Goal: Task Accomplishment & Management: Complete application form

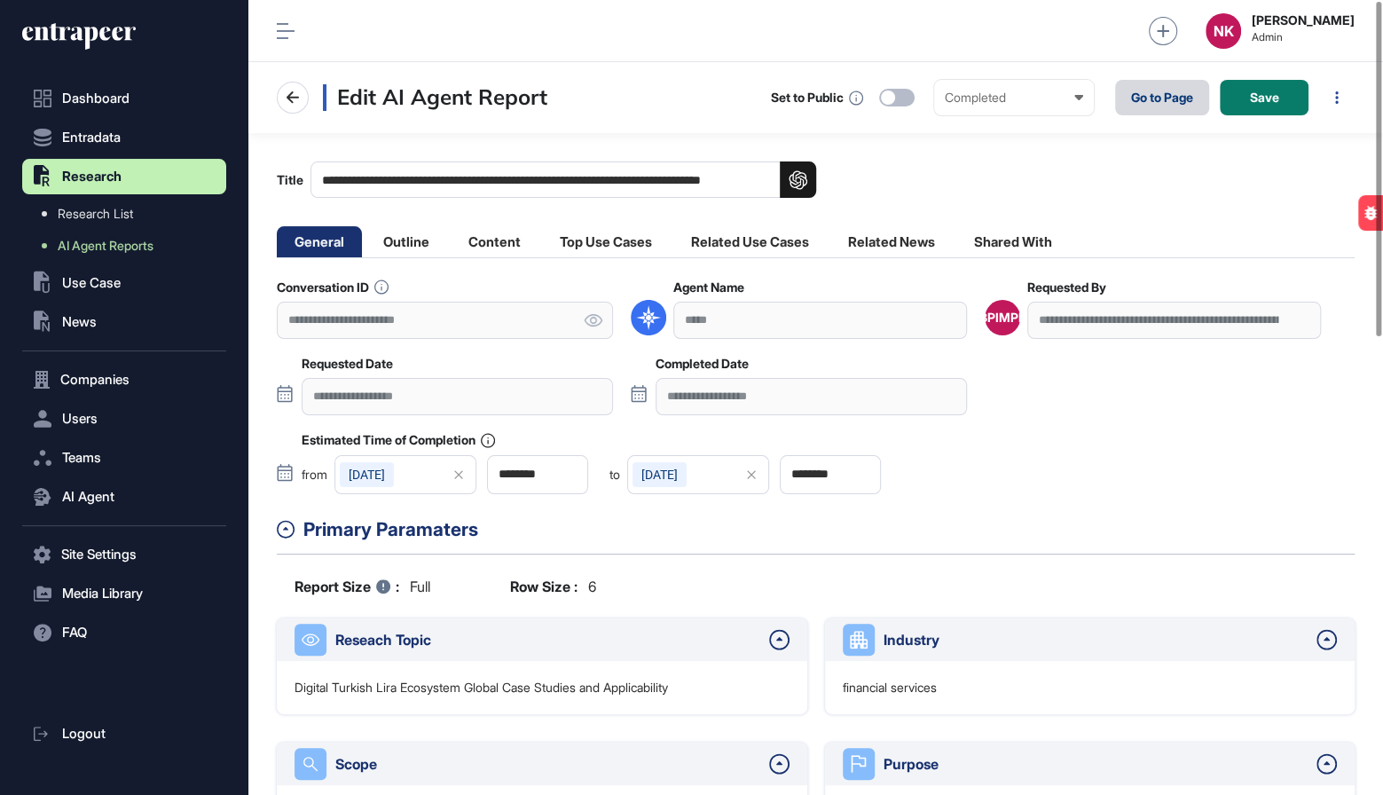
click at [1146, 92] on link "Go to Page" at bounding box center [1162, 97] width 94 height 35
click at [468, 177] on input "**********" at bounding box center [564, 179] width 506 height 36
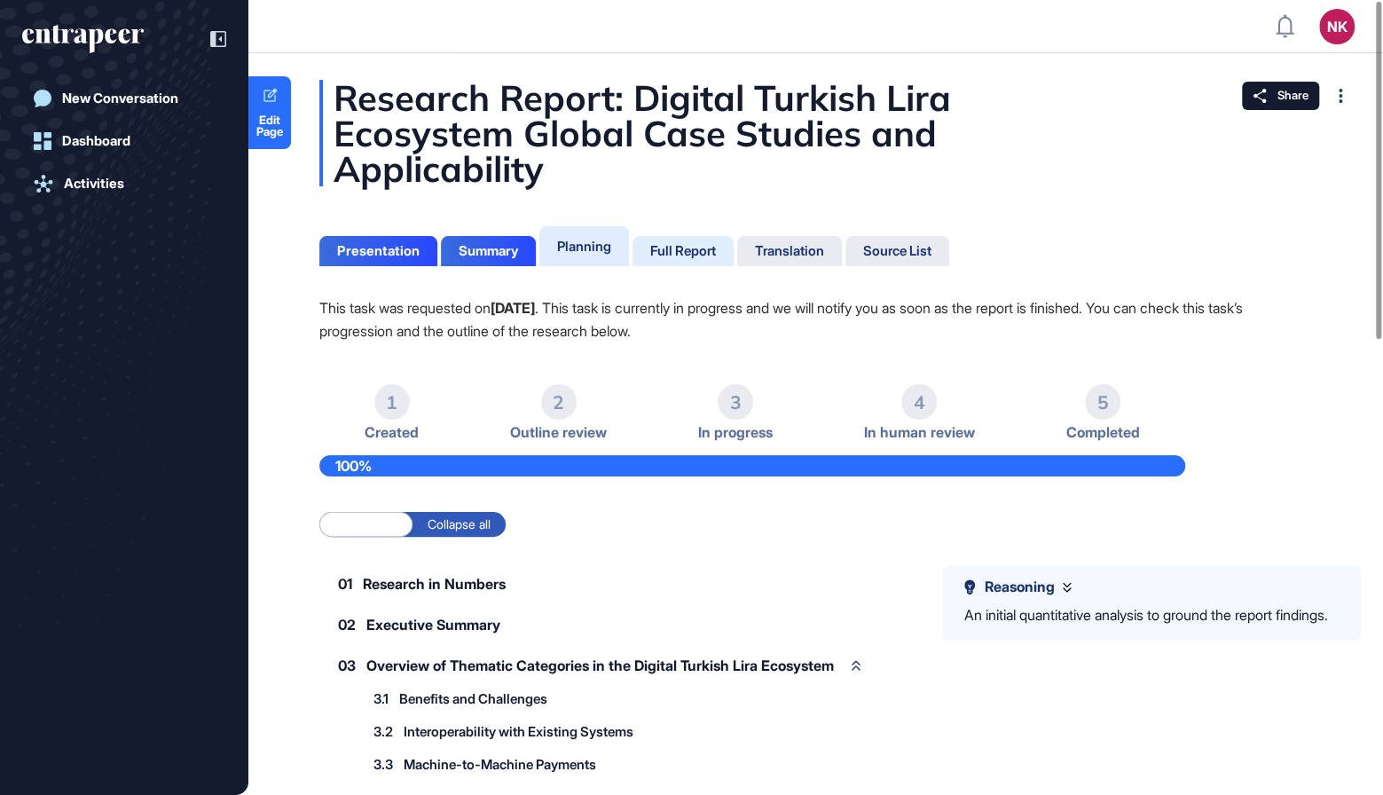
click at [691, 254] on div "Full Report" at bounding box center [683, 251] width 66 height 16
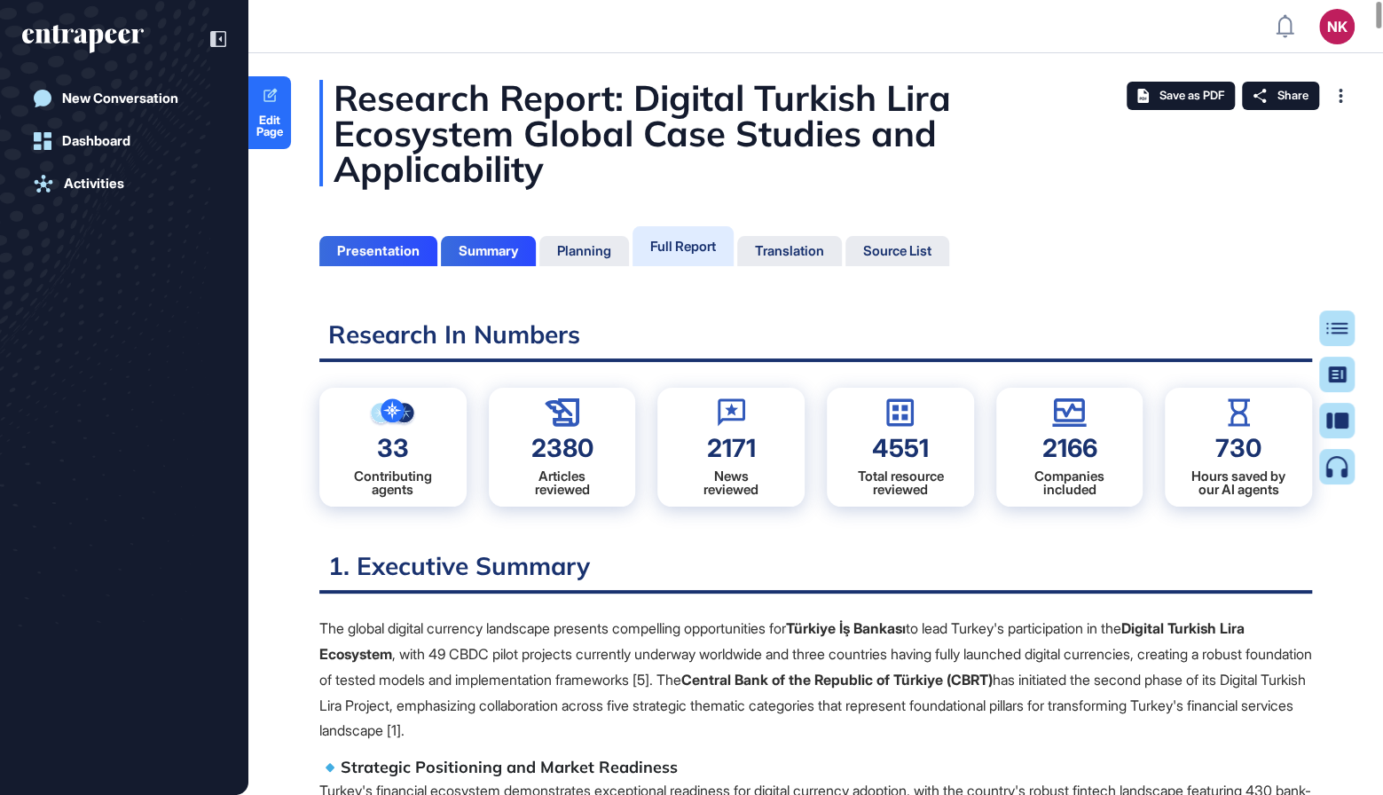
scroll to position [706, 4]
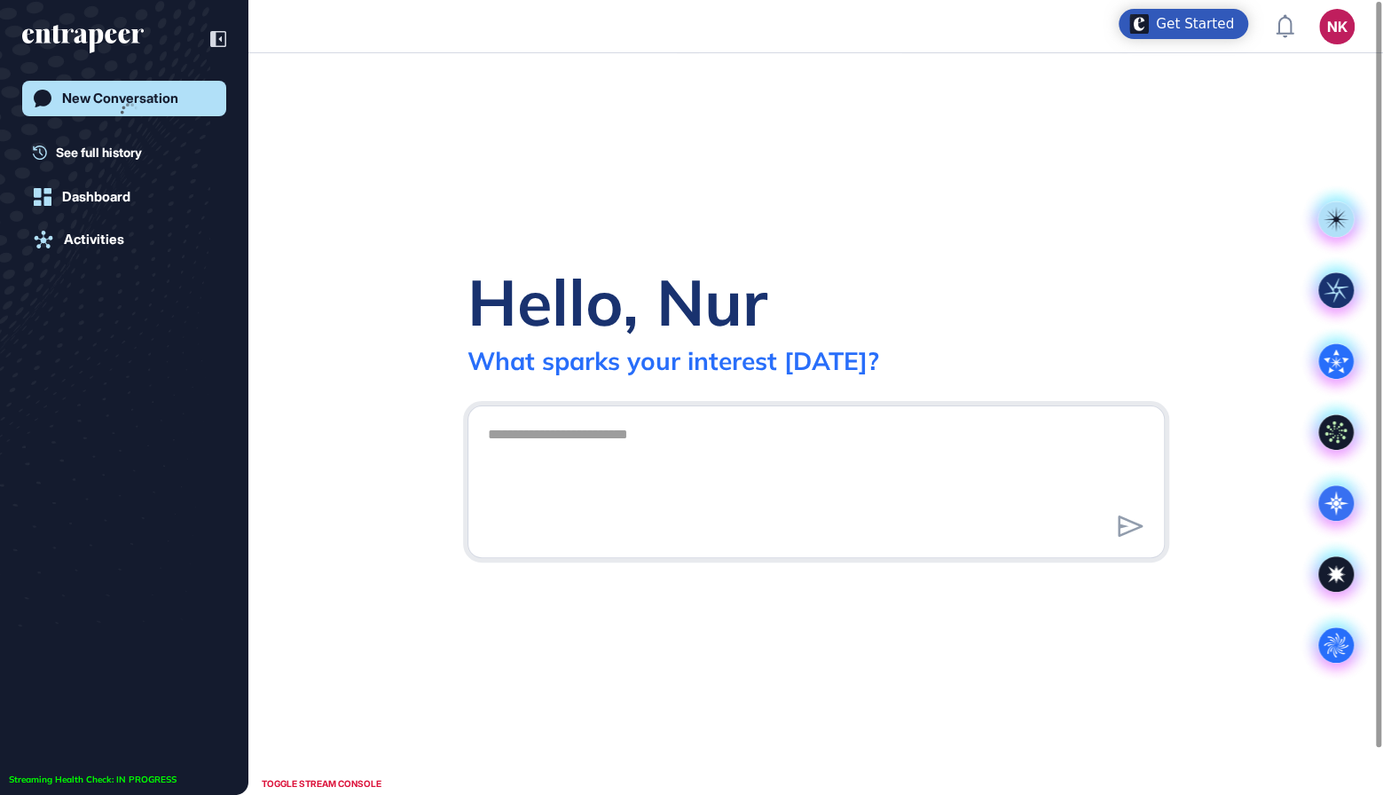
scroll to position [1, 1]
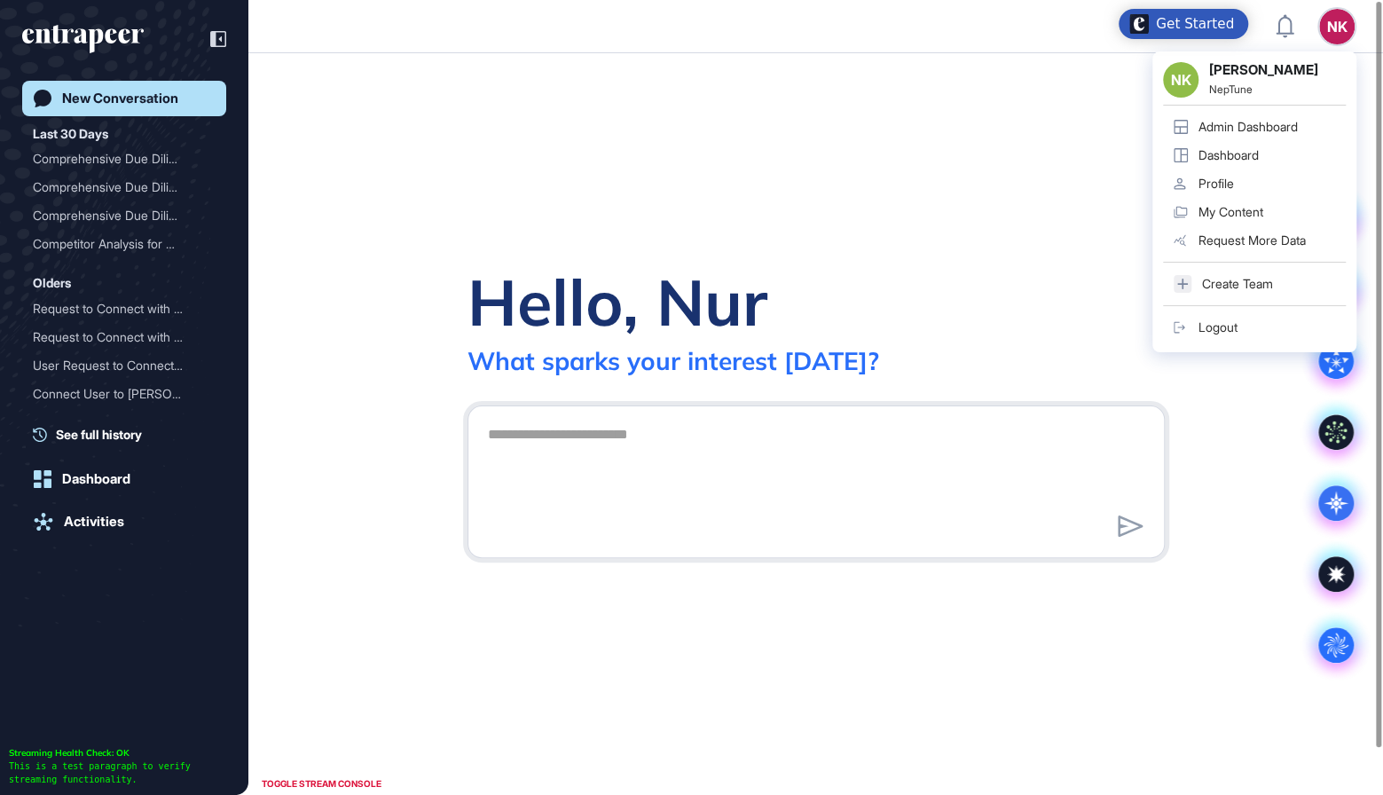
click at [1259, 127] on div "Admin Dashboard" at bounding box center [1248, 127] width 99 height 14
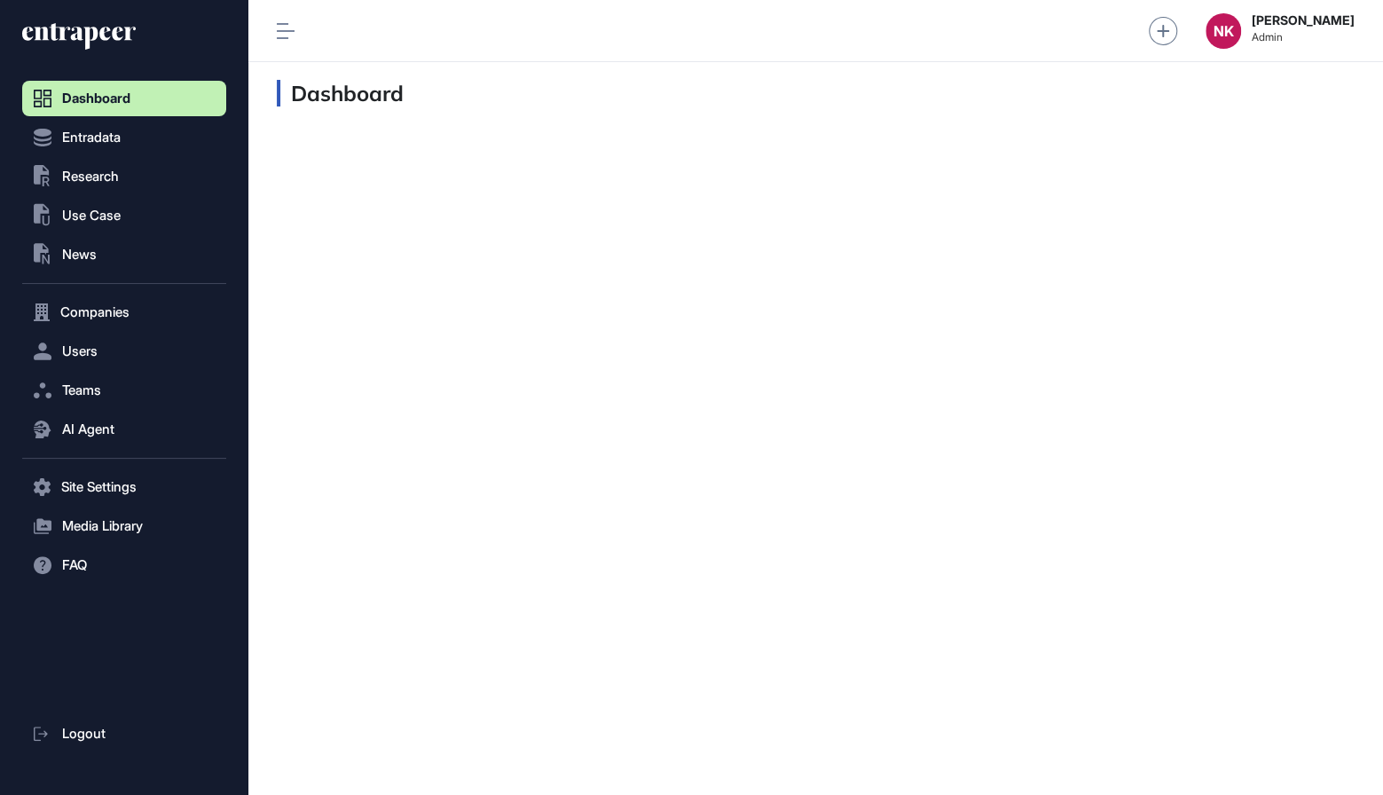
scroll to position [1, 1]
click at [84, 350] on span "Users" at bounding box center [79, 351] width 35 height 14
click at [101, 385] on span "User List" at bounding box center [83, 389] width 50 height 14
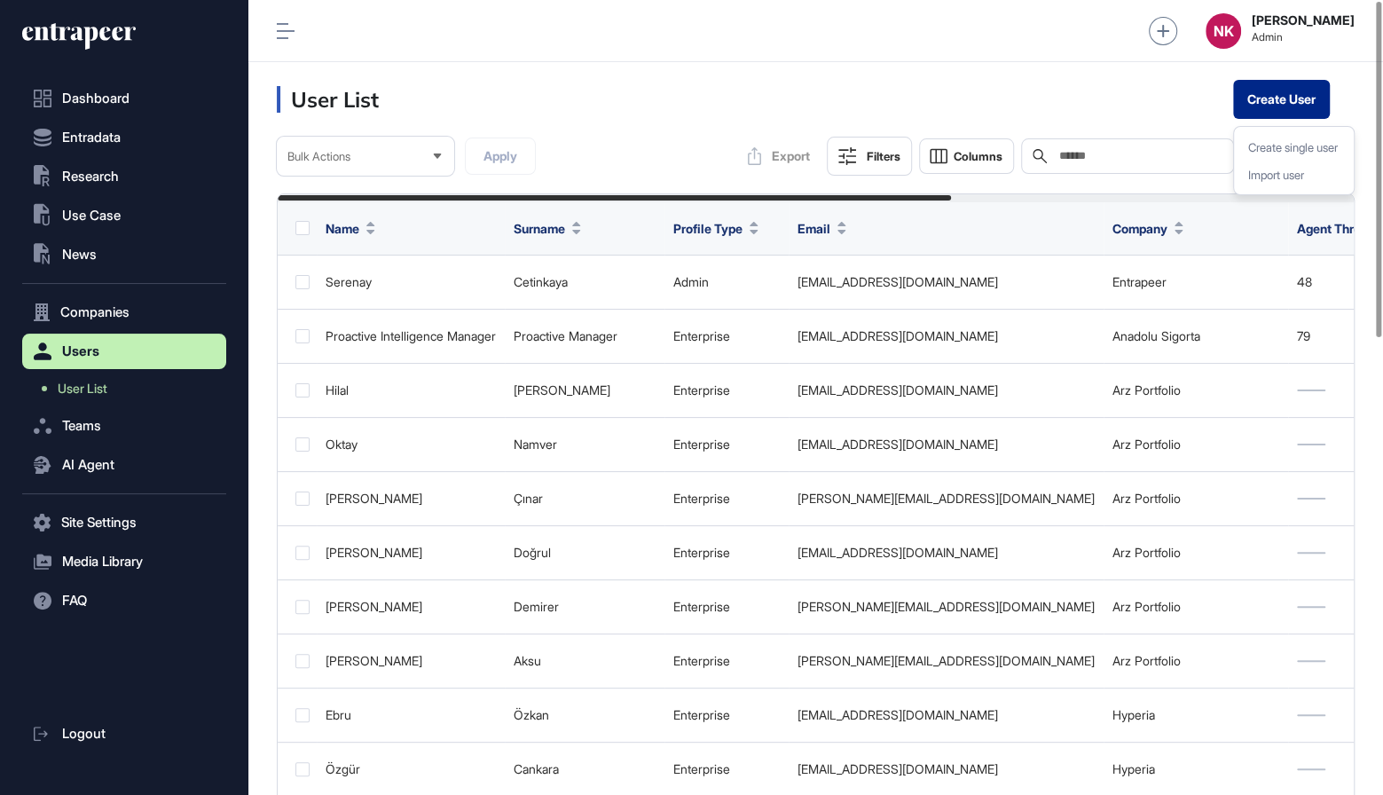
click at [1262, 110] on button "Create User" at bounding box center [1281, 99] width 97 height 39
click at [1273, 149] on div "Create single user" at bounding box center [1294, 148] width 106 height 28
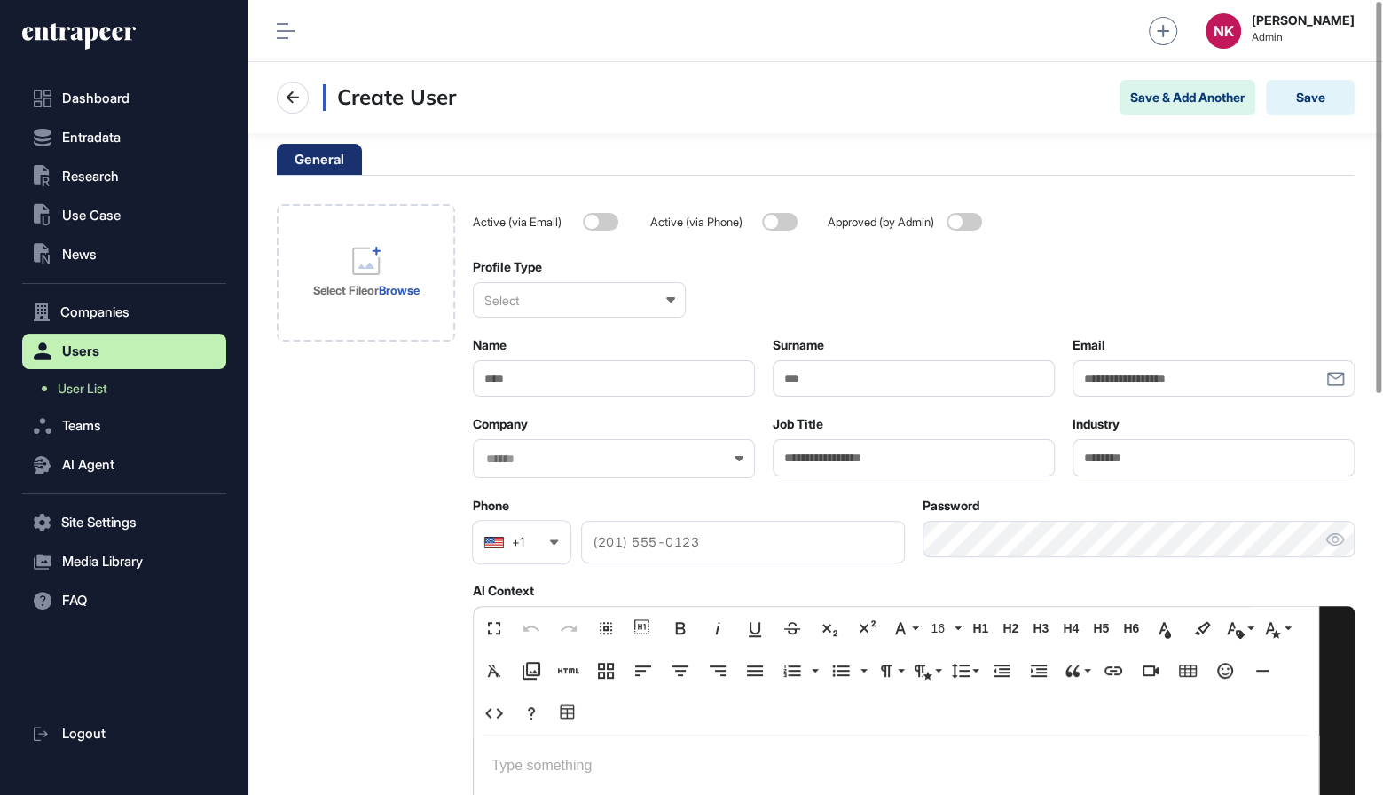
click at [1124, 382] on input "Email" at bounding box center [1214, 378] width 282 height 36
paste input "**********"
type input "**********"
click at [528, 311] on div "Select" at bounding box center [579, 299] width 213 height 35
click at [526, 389] on div "Enterprise" at bounding box center [578, 387] width 209 height 28
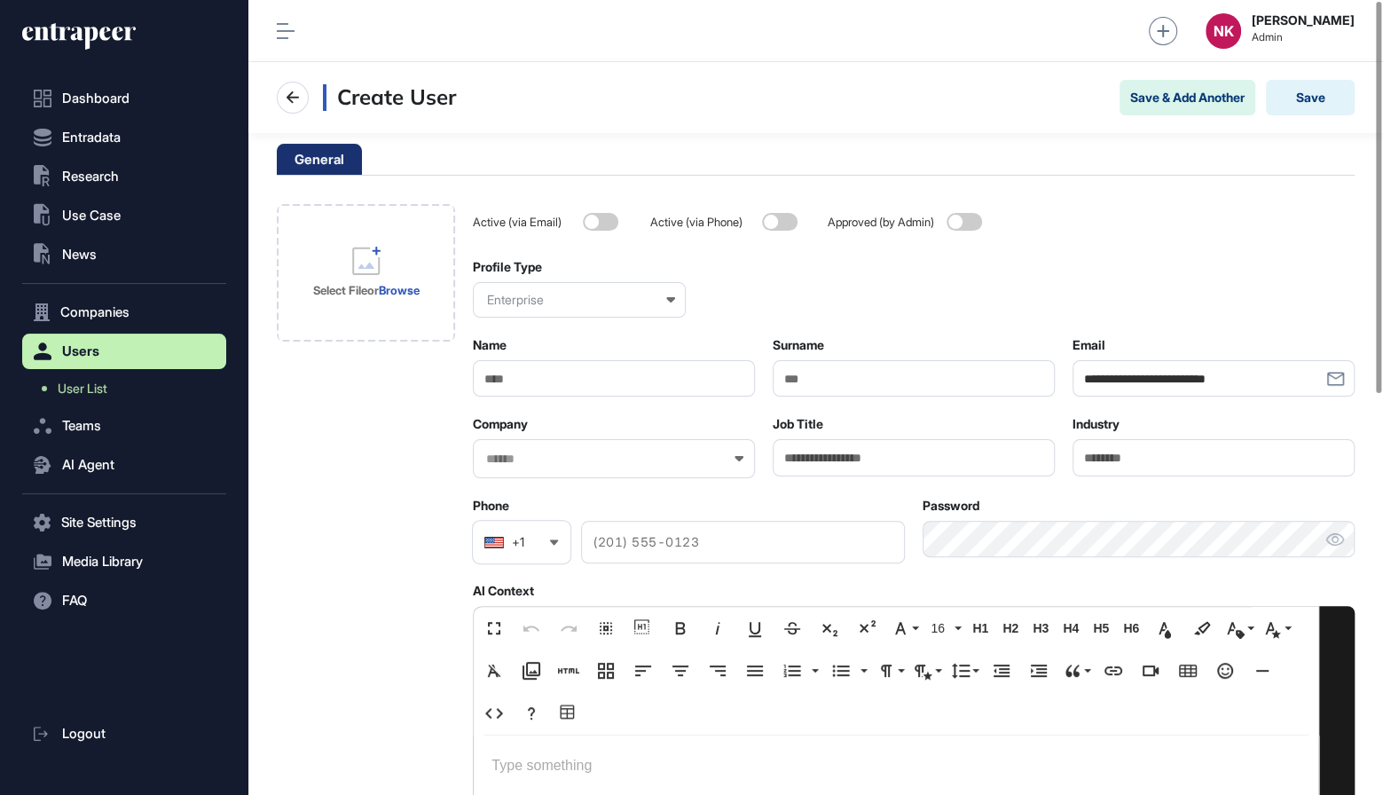
click at [525, 382] on input "Name" at bounding box center [614, 378] width 282 height 36
type input "*****"
click at [843, 388] on input "Surname" at bounding box center [914, 378] width 282 height 36
type input "****"
click at [565, 454] on input "text" at bounding box center [602, 459] width 236 height 15
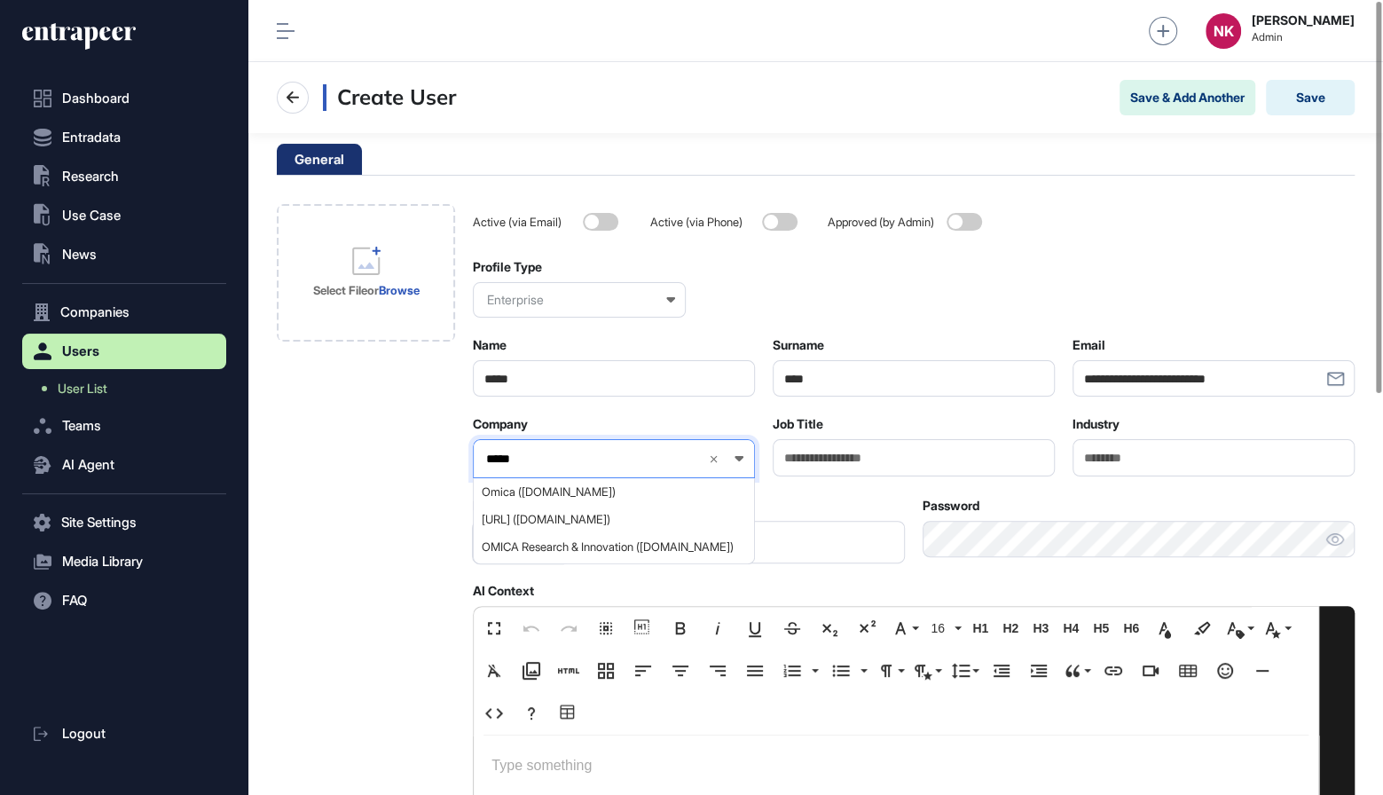
type input "*****"
click at [590, 547] on span "OMICA Research & Innovation (omicaresearch.com)" at bounding box center [613, 546] width 263 height 13
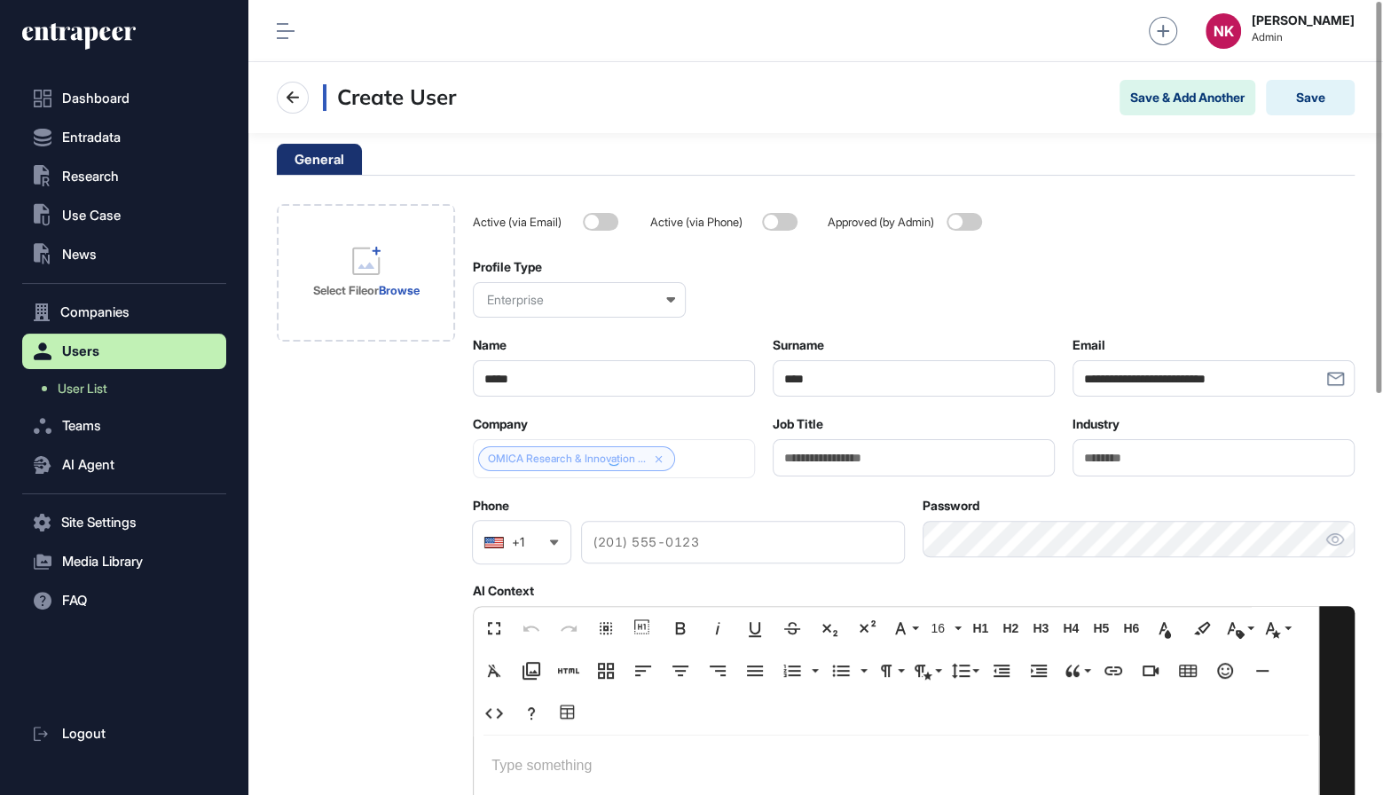
click at [590, 460] on div at bounding box center [614, 458] width 282 height 39
click at [590, 460] on link "OMICA Research & Innovation ..." at bounding box center [567, 458] width 158 height 12
click at [1295, 105] on button "Save" at bounding box center [1310, 97] width 89 height 35
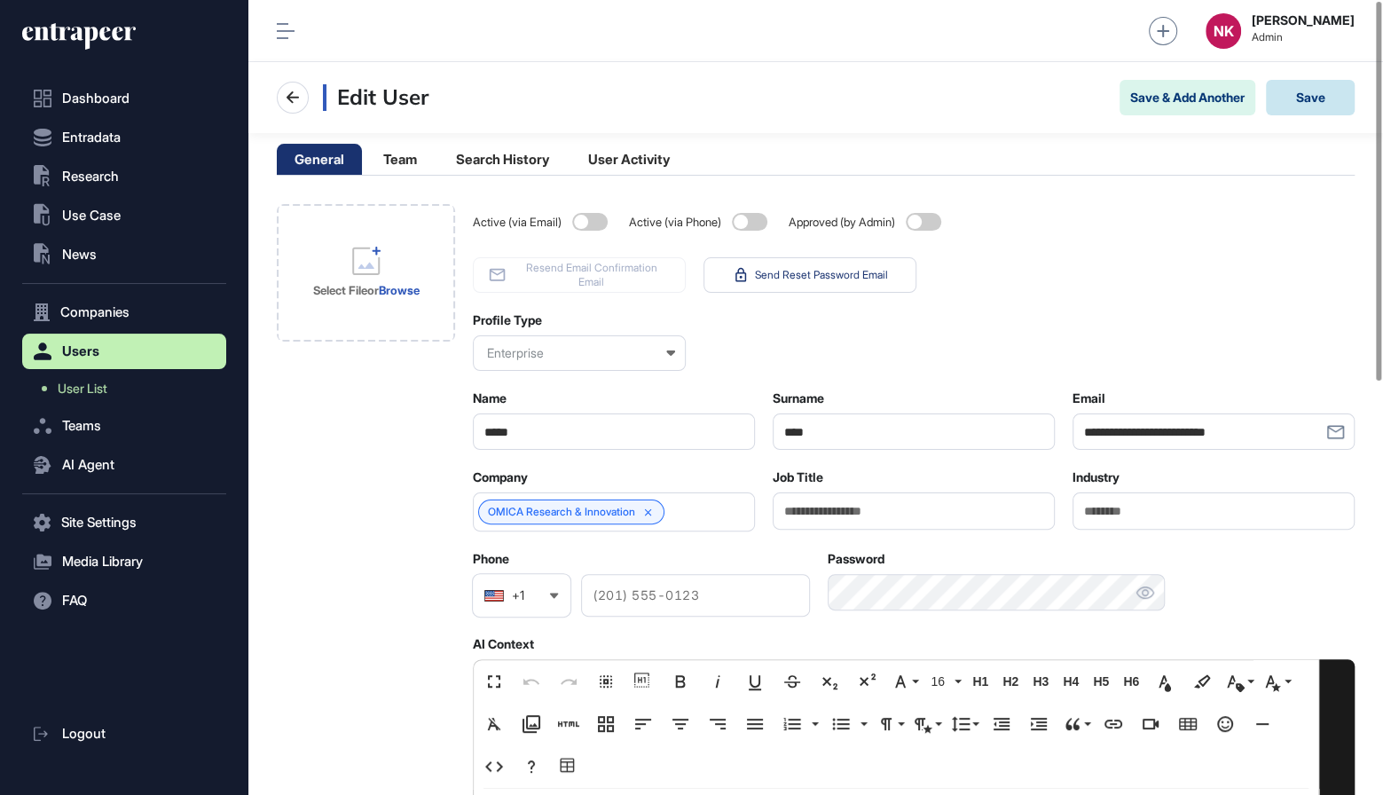
click at [1310, 98] on button "Save" at bounding box center [1310, 97] width 89 height 35
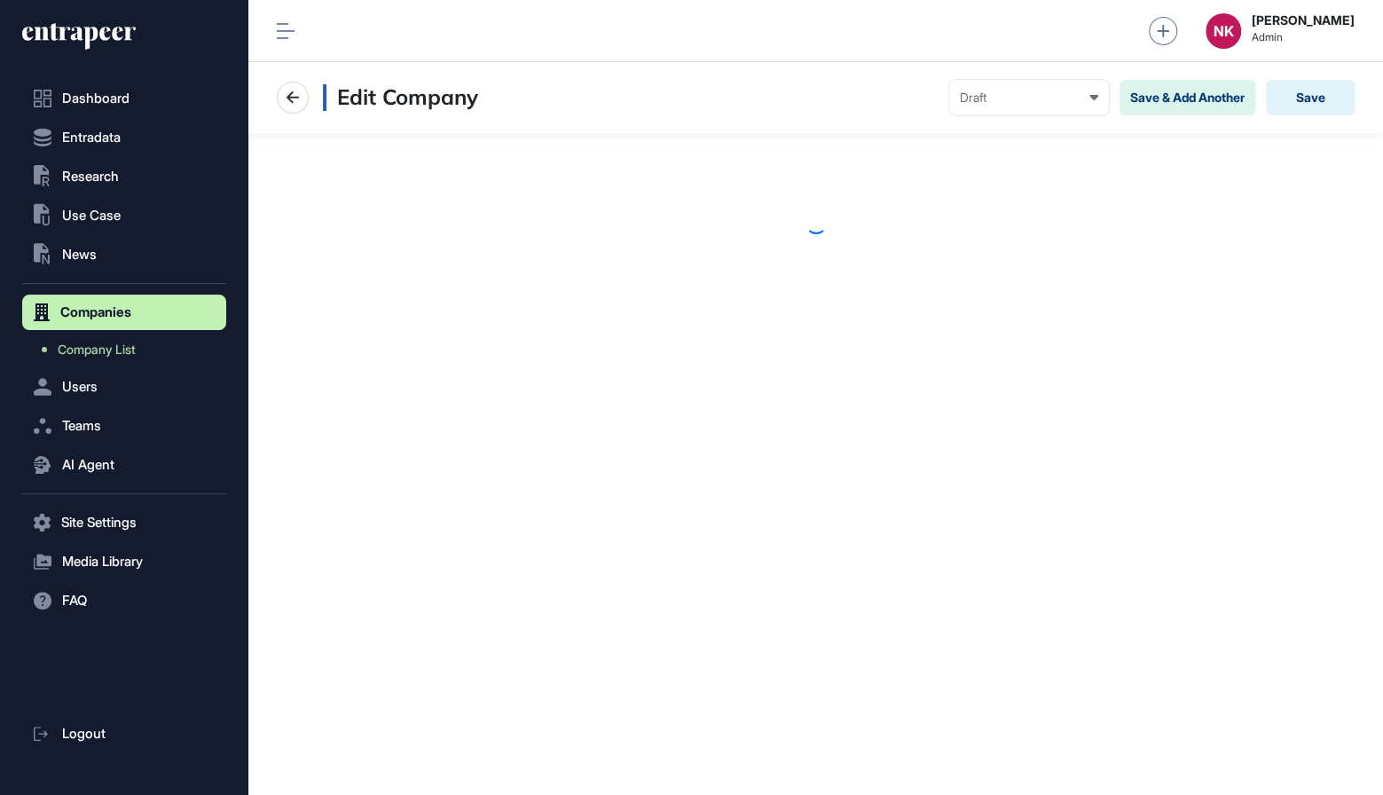
scroll to position [1, 1]
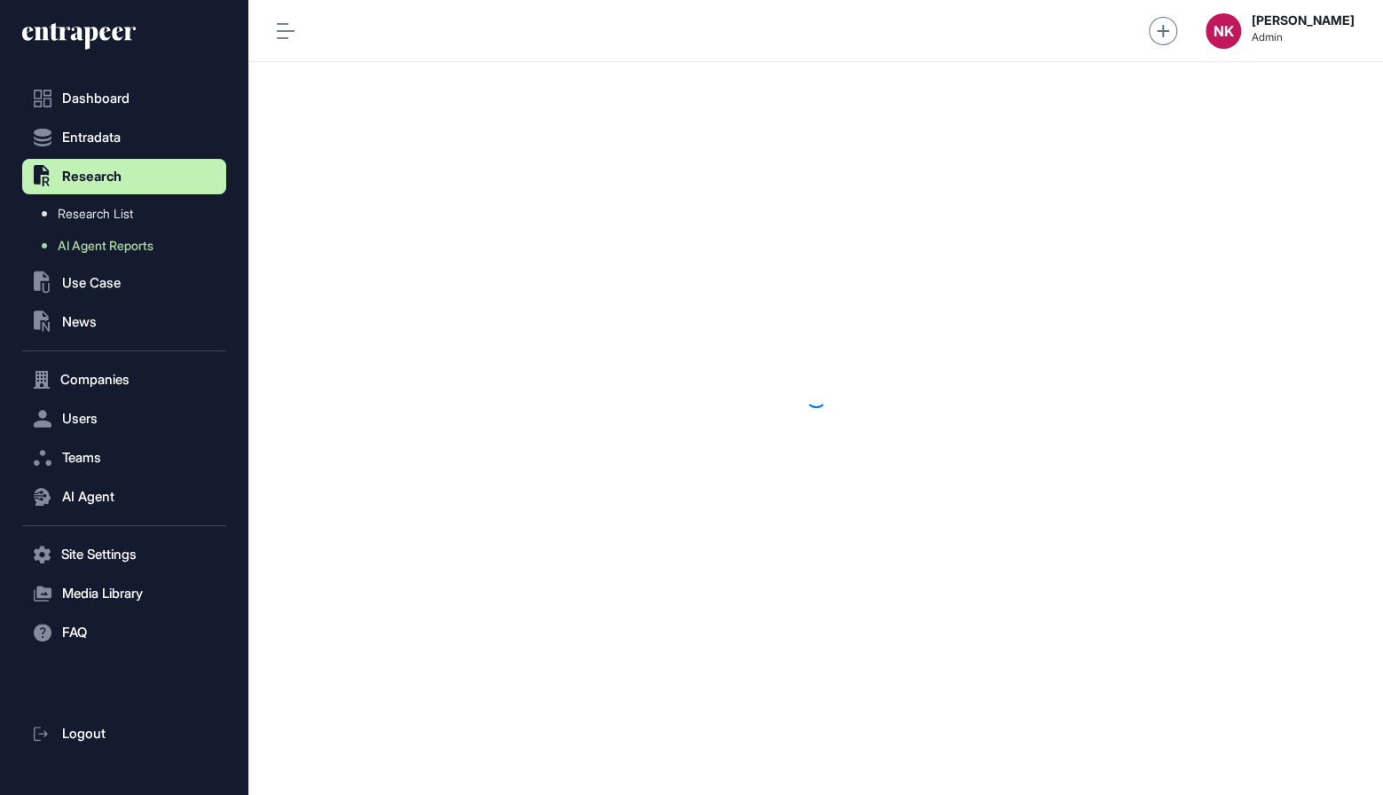
scroll to position [1, 1]
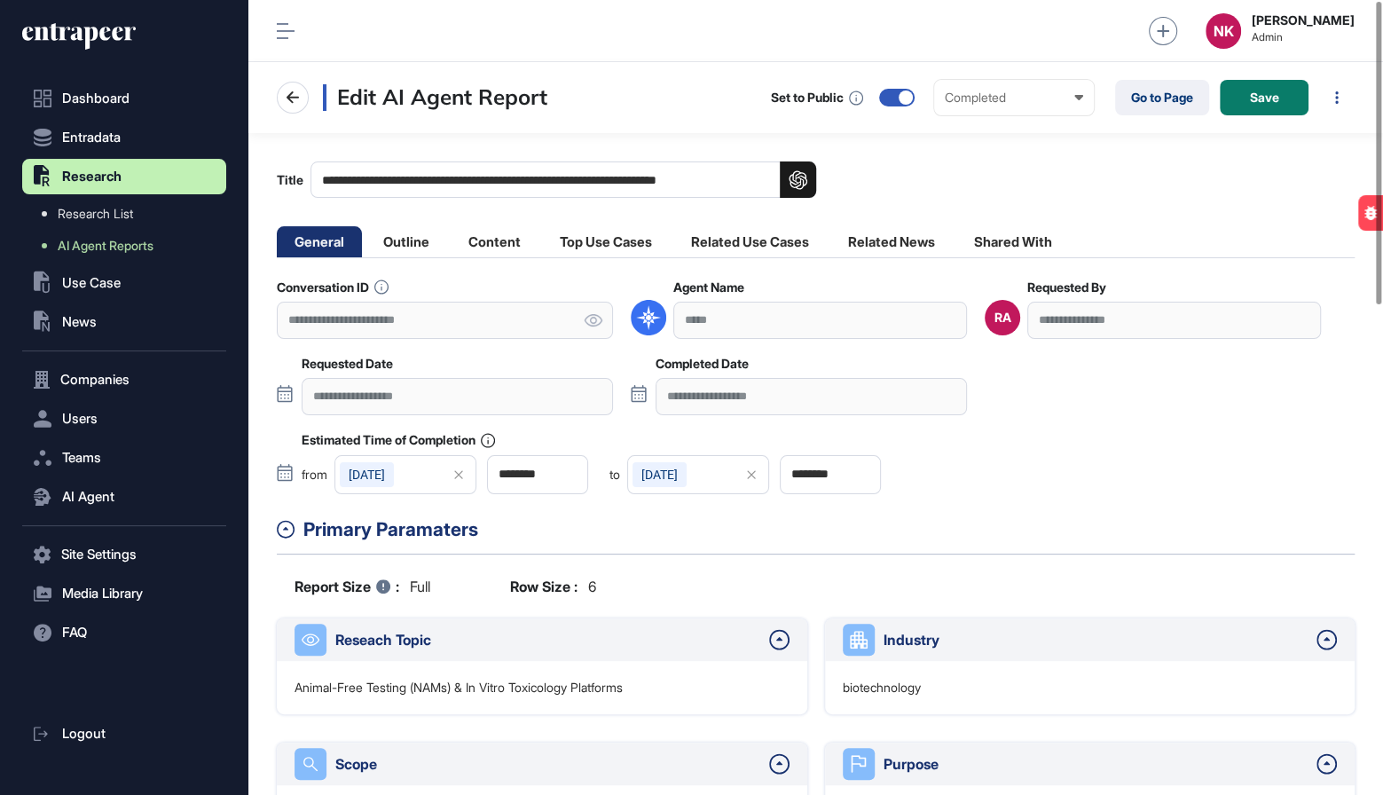
drag, startPoint x: 429, startPoint y: 180, endPoint x: 801, endPoint y: 182, distance: 372.6
click at [802, 182] on label "**********" at bounding box center [546, 179] width 539 height 36
click at [1162, 98] on link "Go to Page" at bounding box center [1162, 97] width 94 height 35
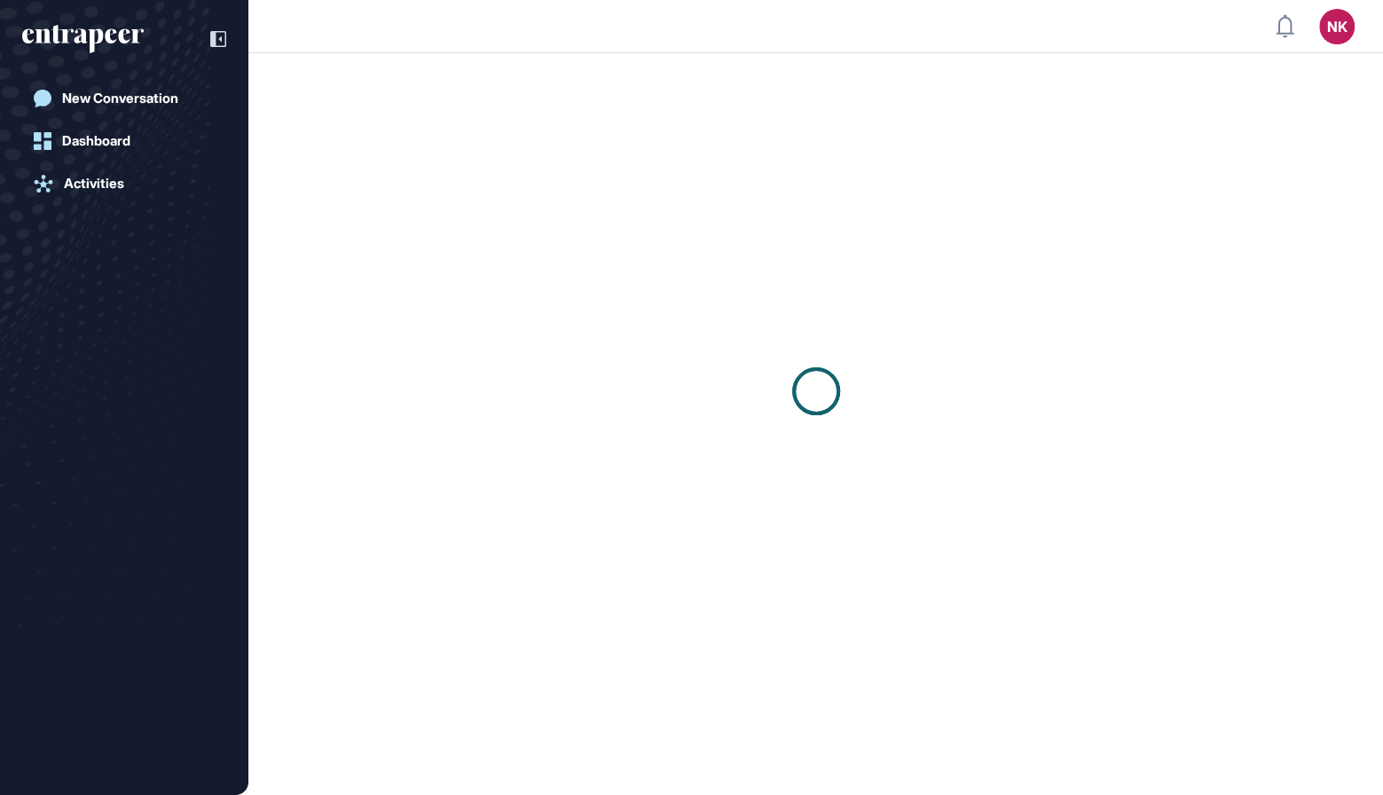
scroll to position [1, 1]
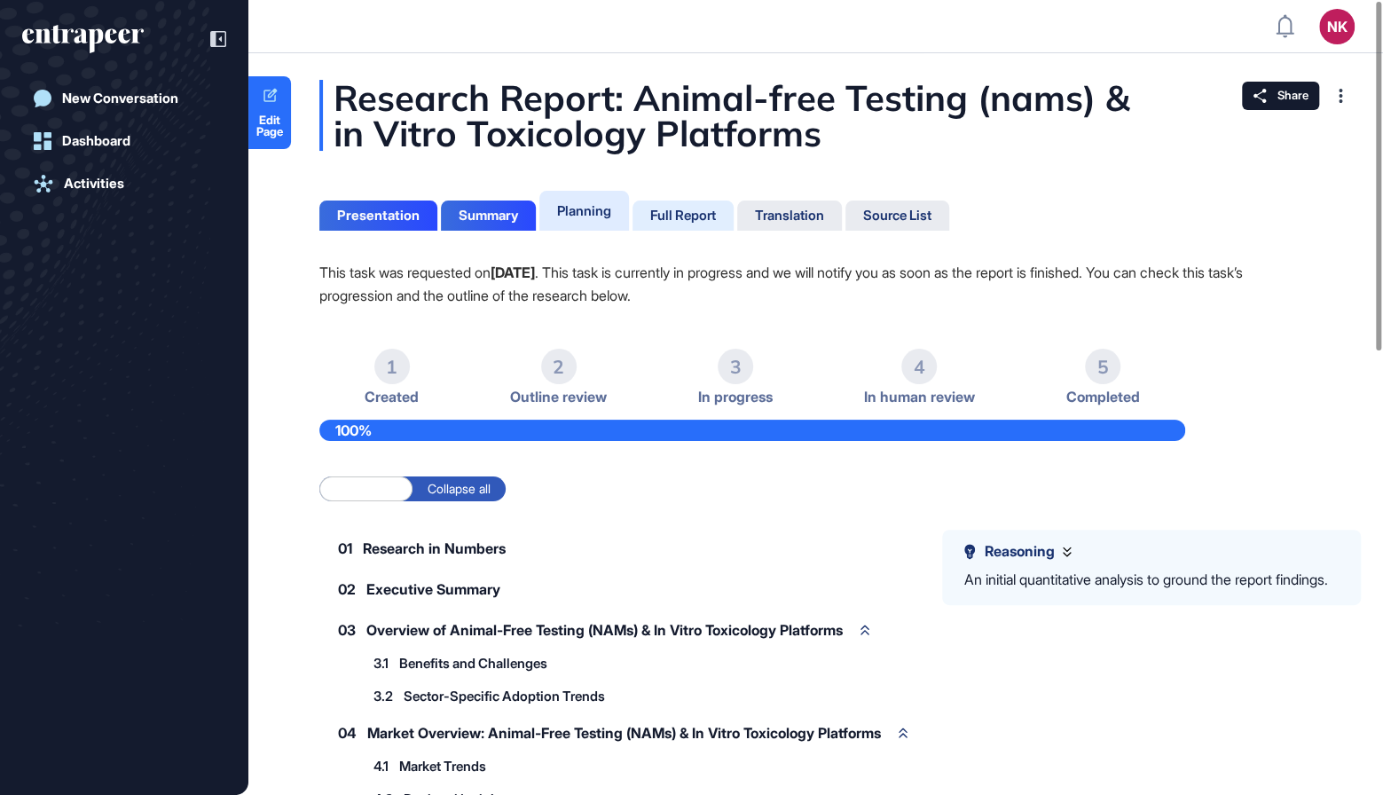
click at [688, 222] on div "Full Report" at bounding box center [683, 216] width 66 height 16
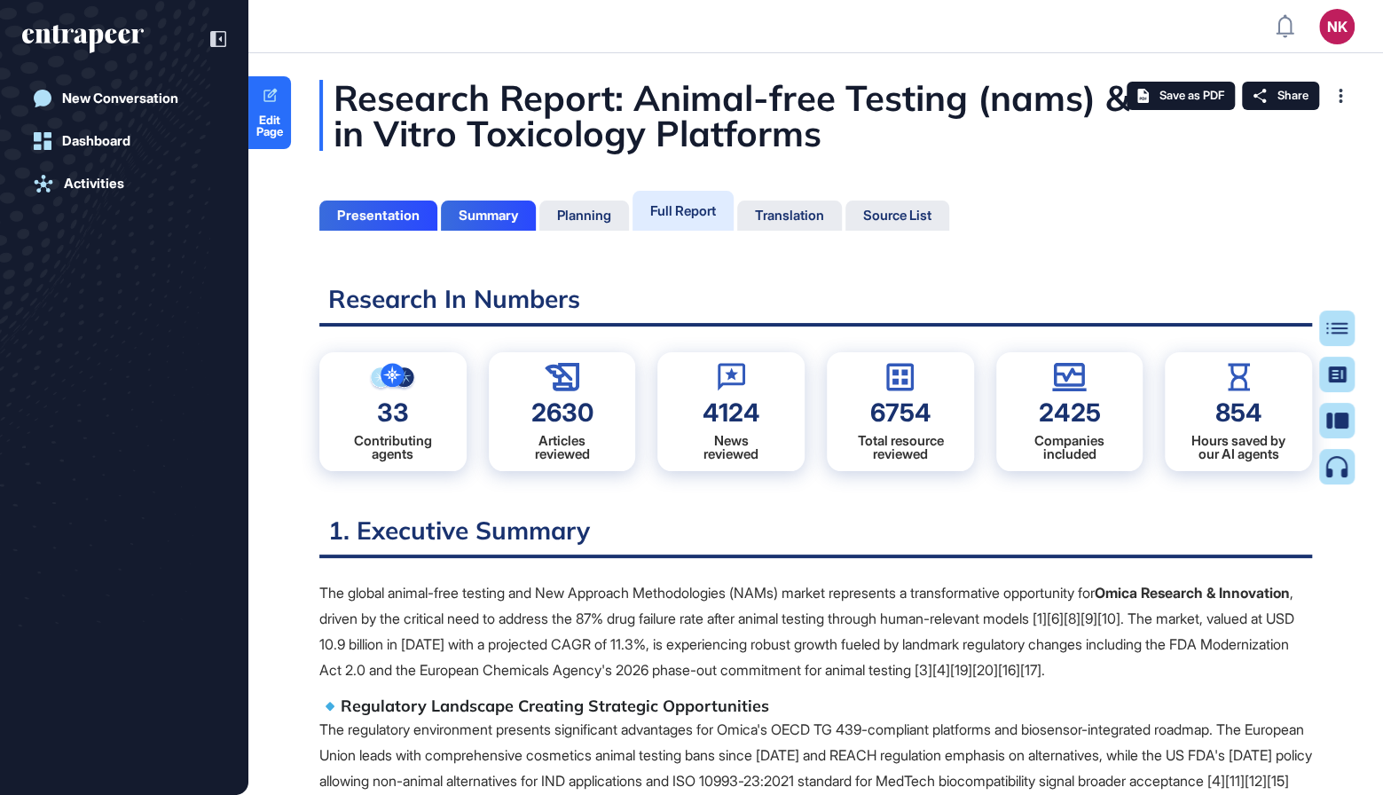
scroll to position [706, 4]
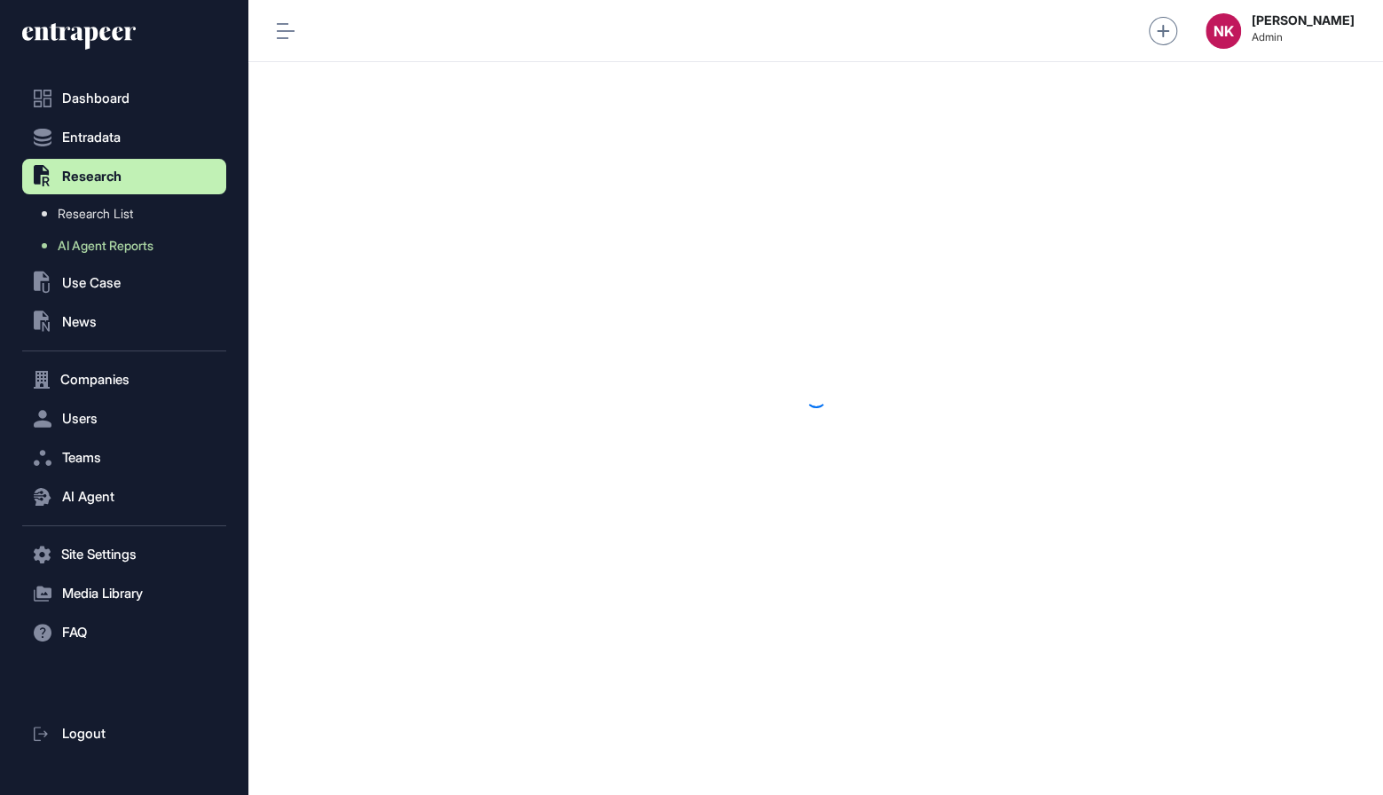
scroll to position [1, 1]
